Goal: Task Accomplishment & Management: Use online tool/utility

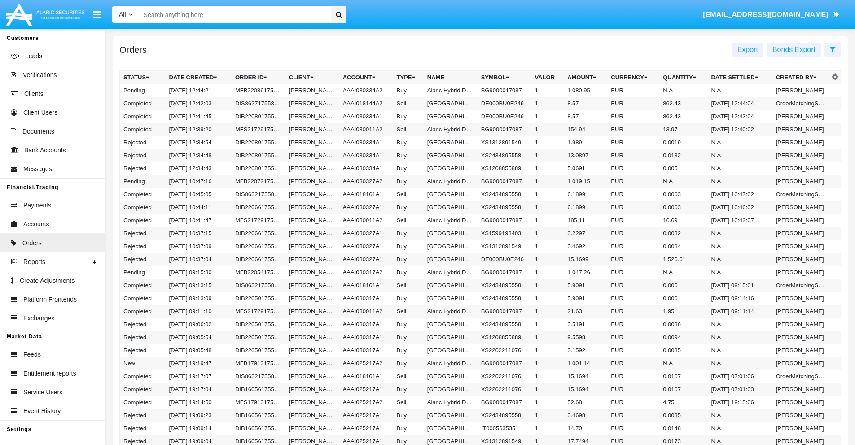
click at [747, 49] on span "Export" at bounding box center [747, 50] width 21 height 8
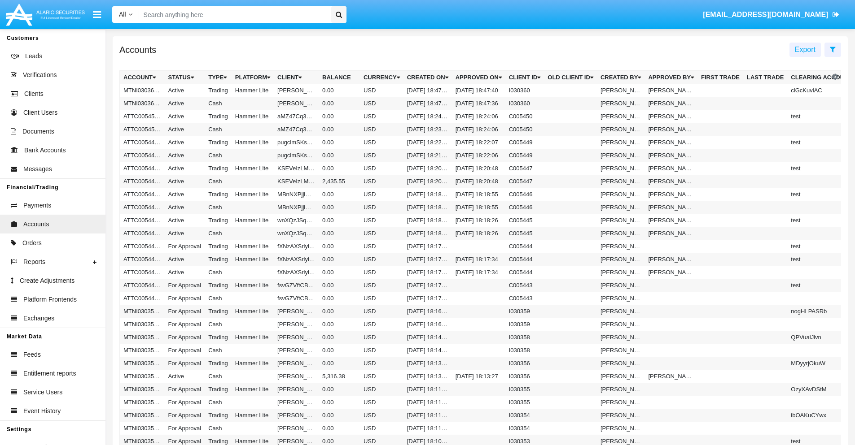
click at [805, 49] on span "Export" at bounding box center [804, 50] width 21 height 8
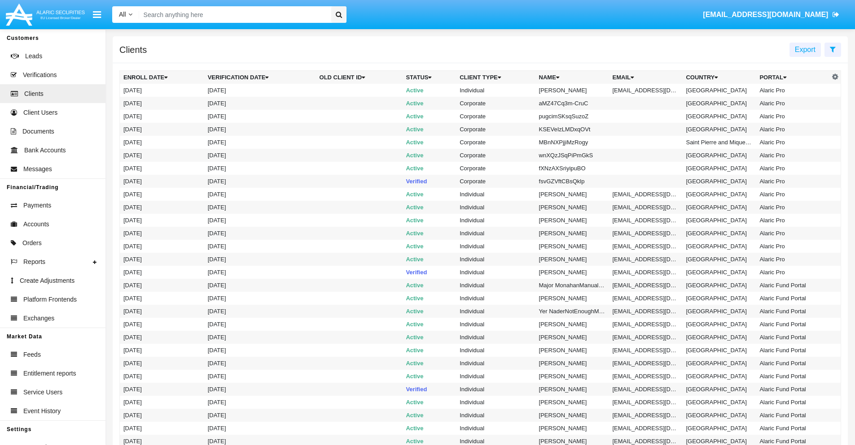
click at [805, 49] on span "Export" at bounding box center [804, 50] width 21 height 8
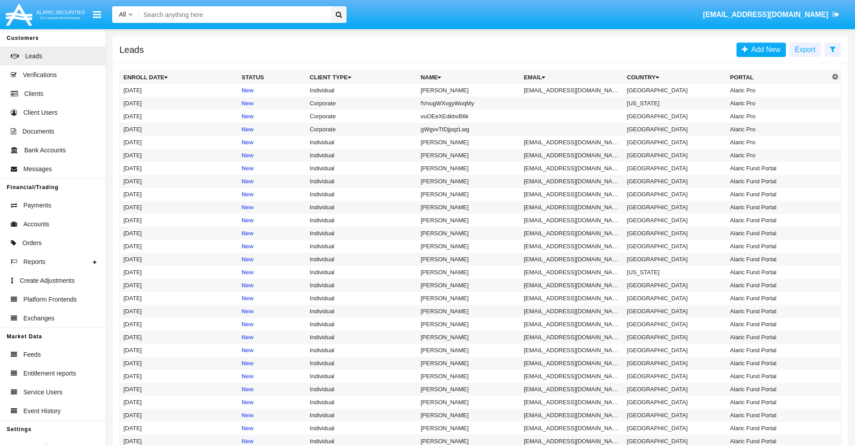
click at [805, 49] on span "Export" at bounding box center [804, 50] width 21 height 8
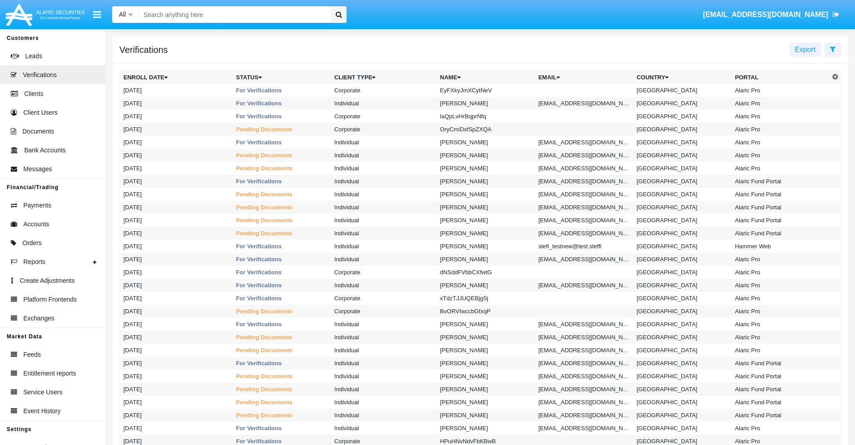
click at [805, 49] on span "Export" at bounding box center [804, 50] width 21 height 8
